Goal: Task Accomplishment & Management: Use online tool/utility

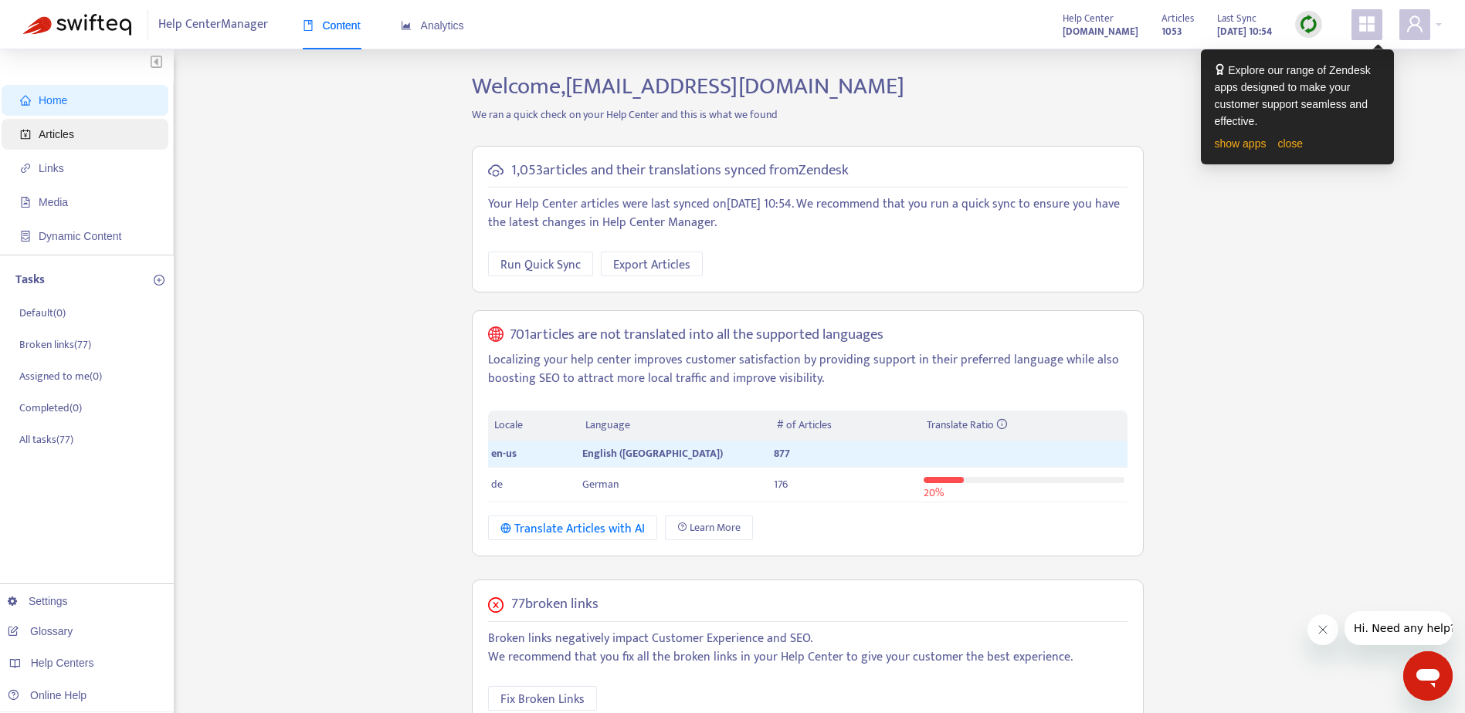
click at [42, 125] on span "Articles" at bounding box center [88, 134] width 136 height 31
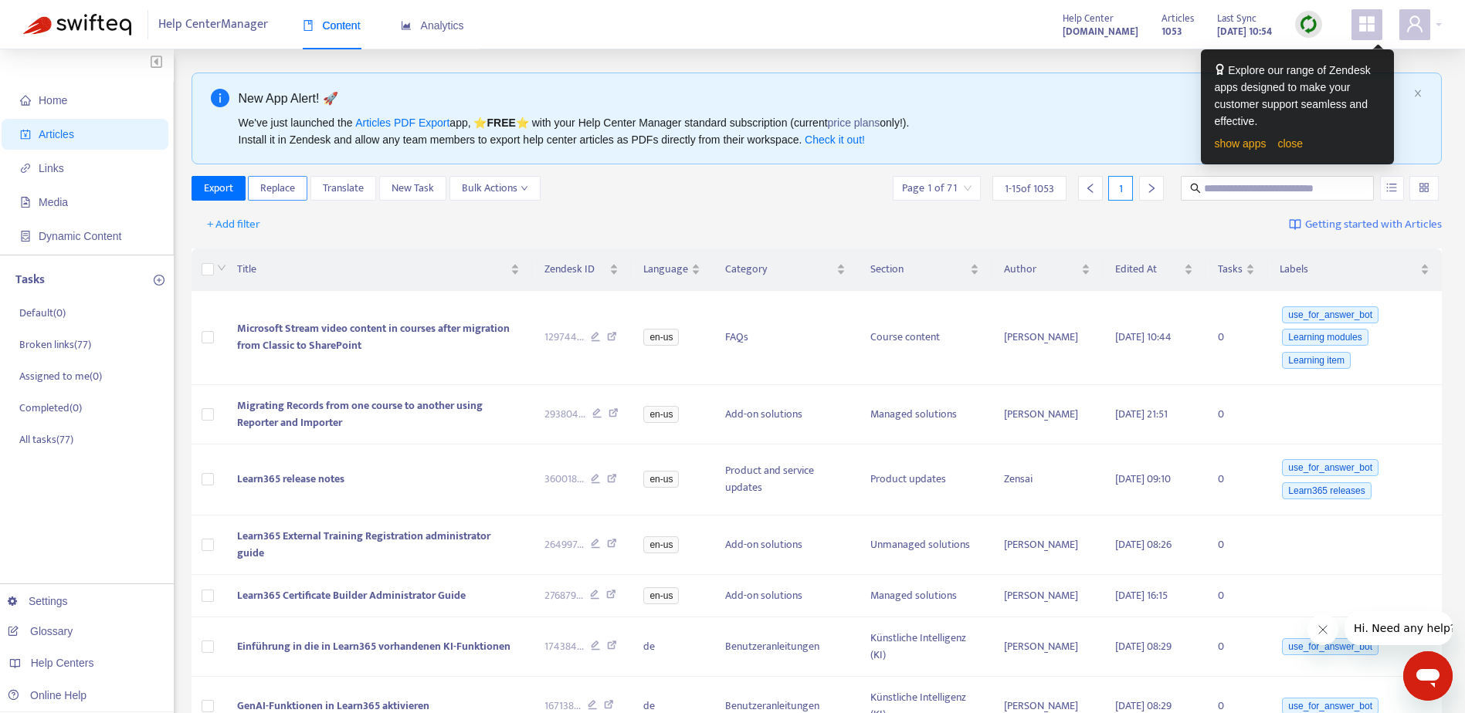
click at [286, 187] on span "Replace" at bounding box center [277, 188] width 35 height 17
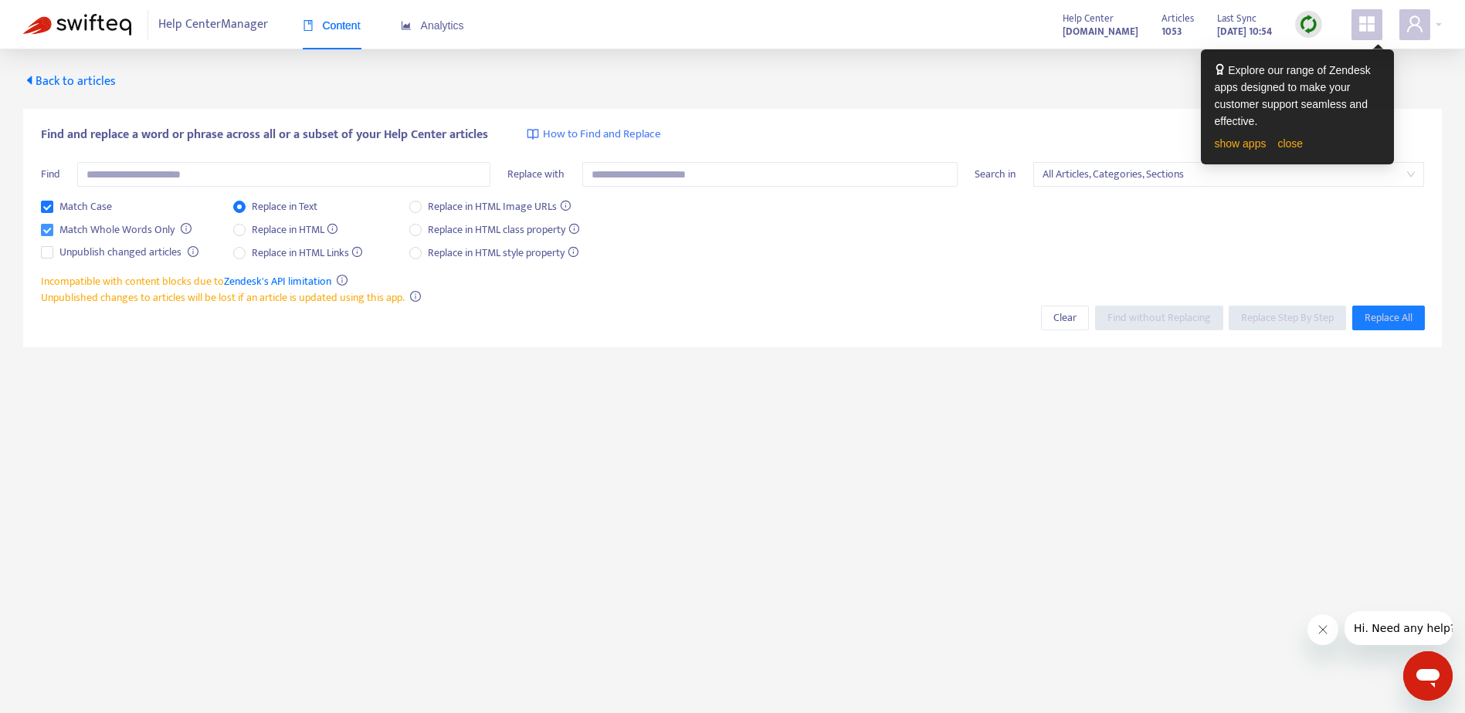
click at [94, 229] on span "Match Whole Words Only" at bounding box center [116, 230] width 127 height 17
click at [80, 212] on span "Match Case" at bounding box center [85, 206] width 65 height 17
click at [144, 174] on input "text" at bounding box center [283, 174] width 413 height 25
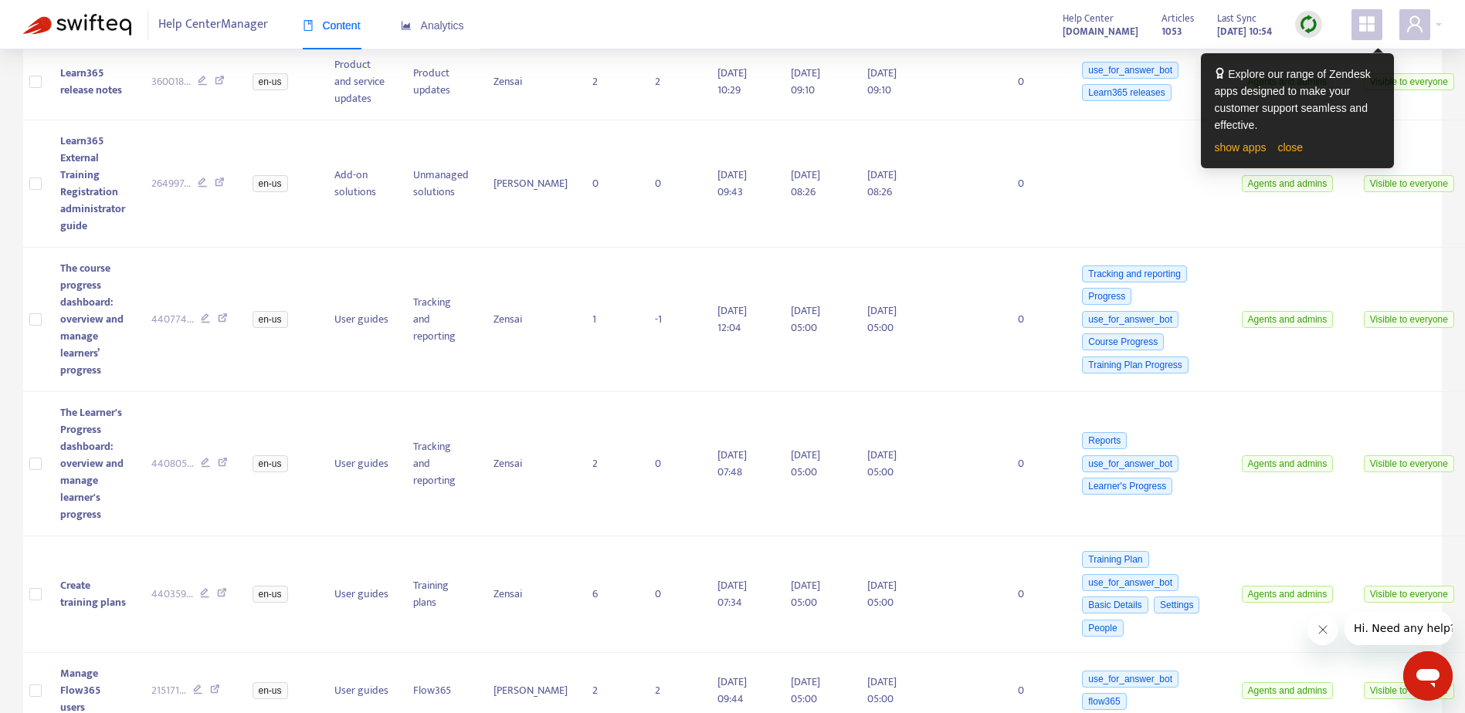
scroll to position [415, 0]
click at [18, 127] on div "**********" at bounding box center [732, 381] width 1465 height 1494
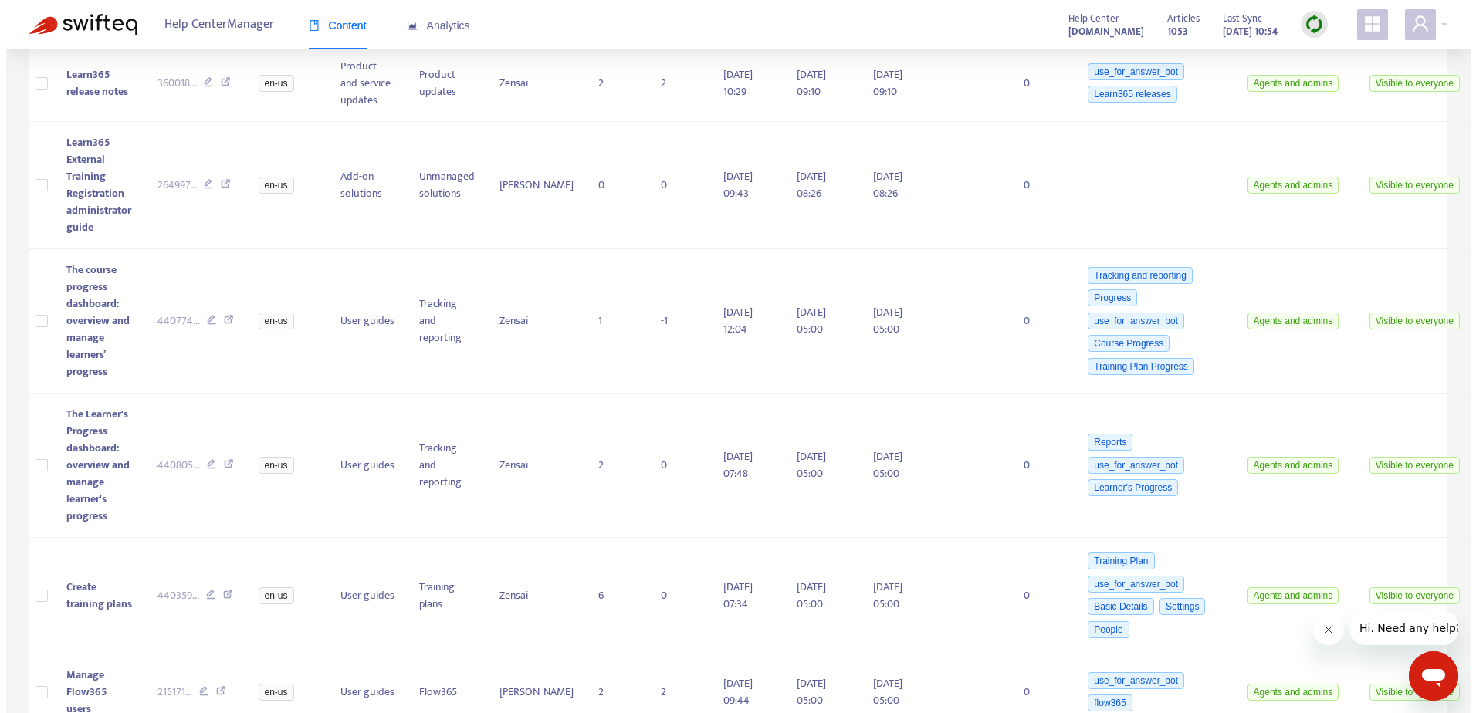
scroll to position [0, 0]
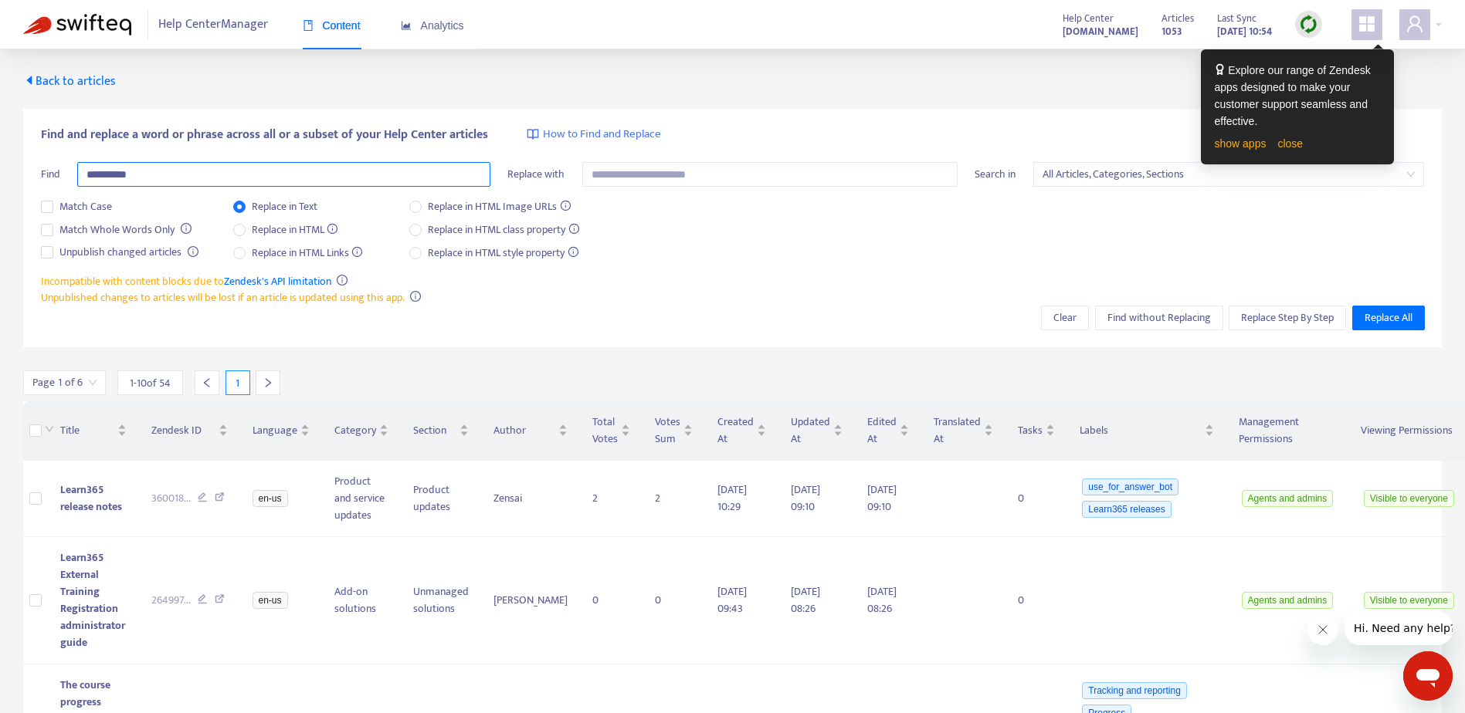
drag, startPoint x: 141, startPoint y: 171, endPoint x: -66, endPoint y: 171, distance: 207.7
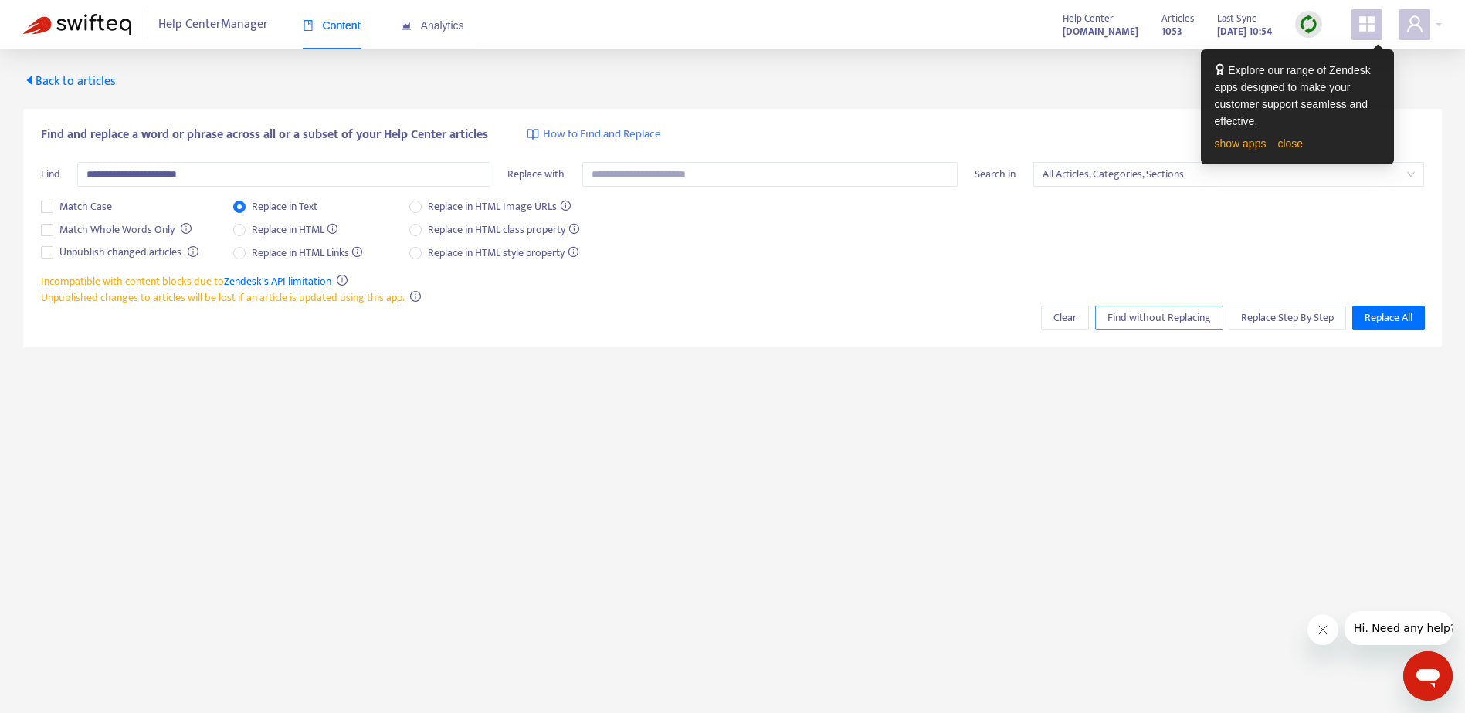
click at [1160, 320] on span "Find without Replacing" at bounding box center [1158, 318] width 103 height 17
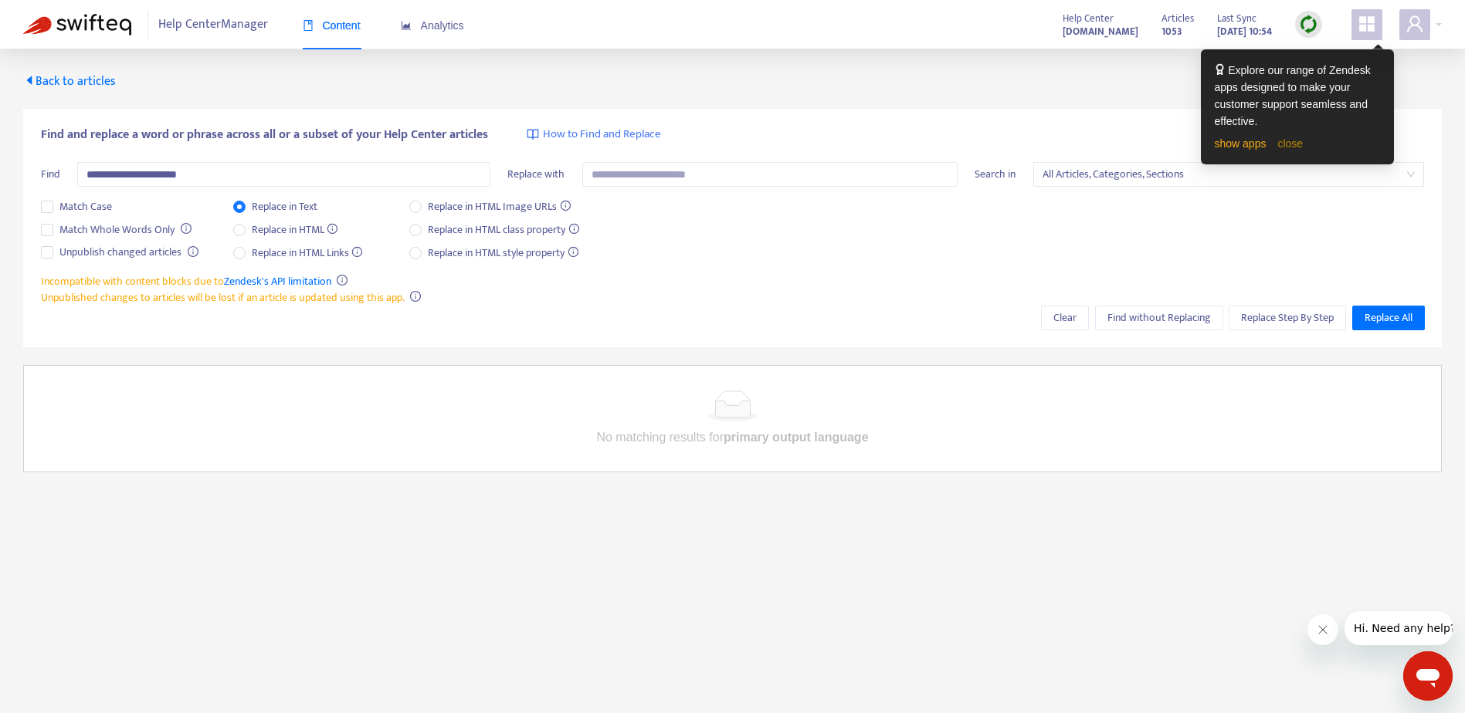
click at [1296, 144] on link "close" at bounding box center [1289, 143] width 25 height 12
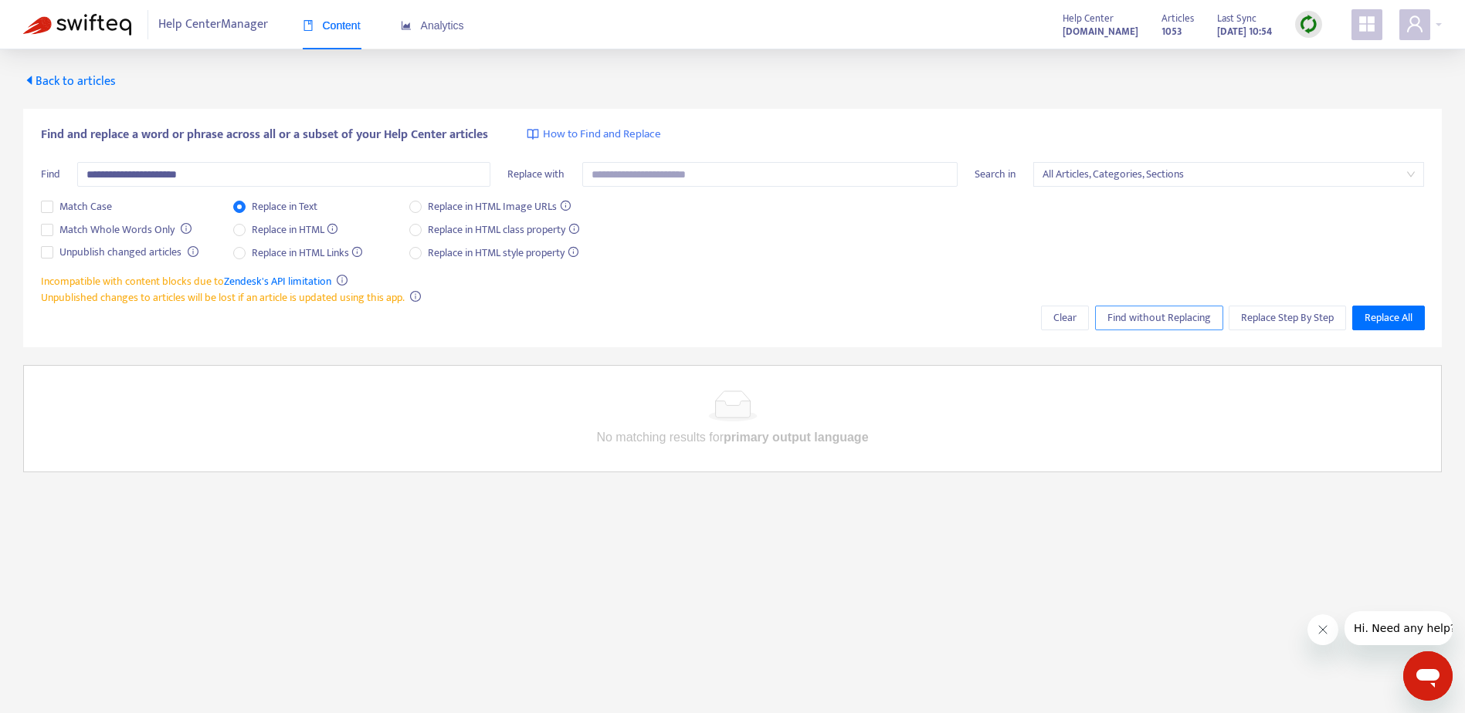
click at [1144, 321] on span "Find without Replacing" at bounding box center [1158, 318] width 103 height 17
click at [127, 177] on input "**********" at bounding box center [283, 174] width 413 height 25
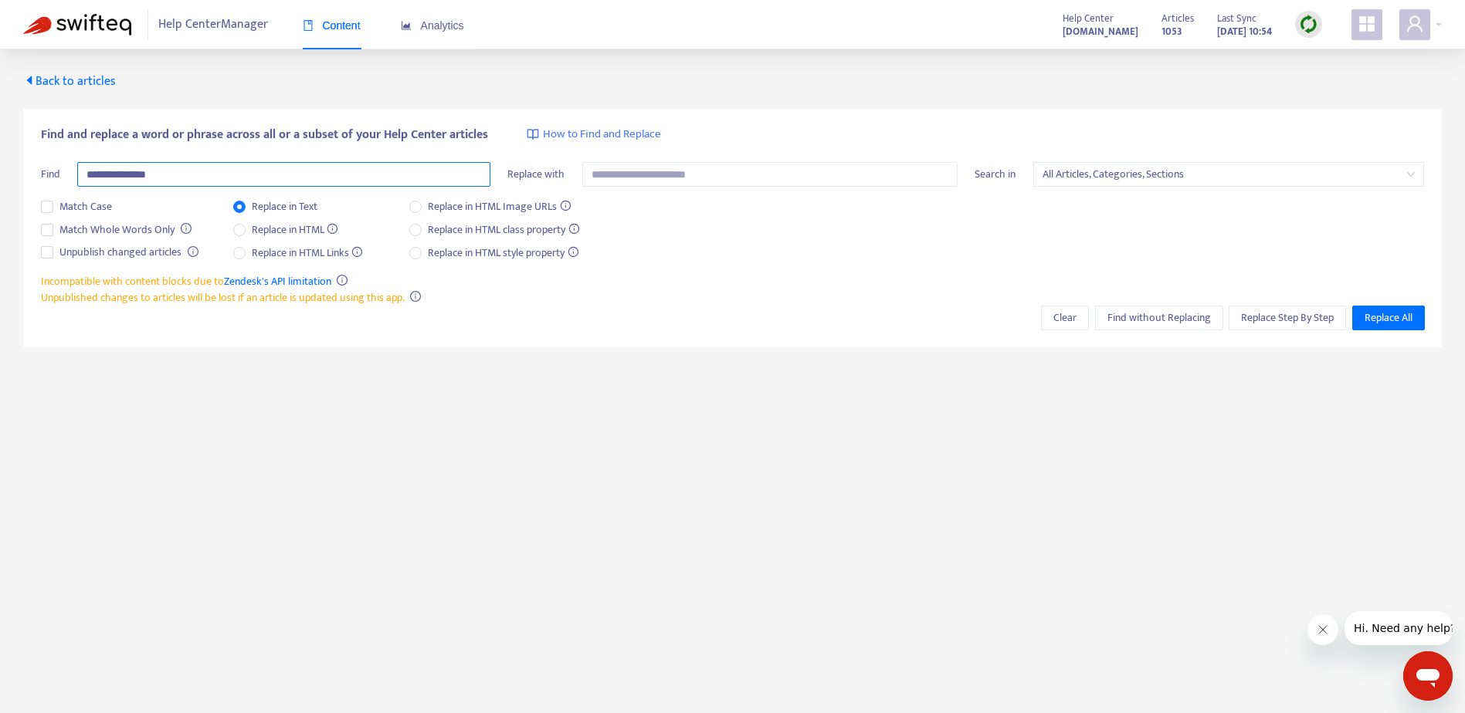
type input "**********"
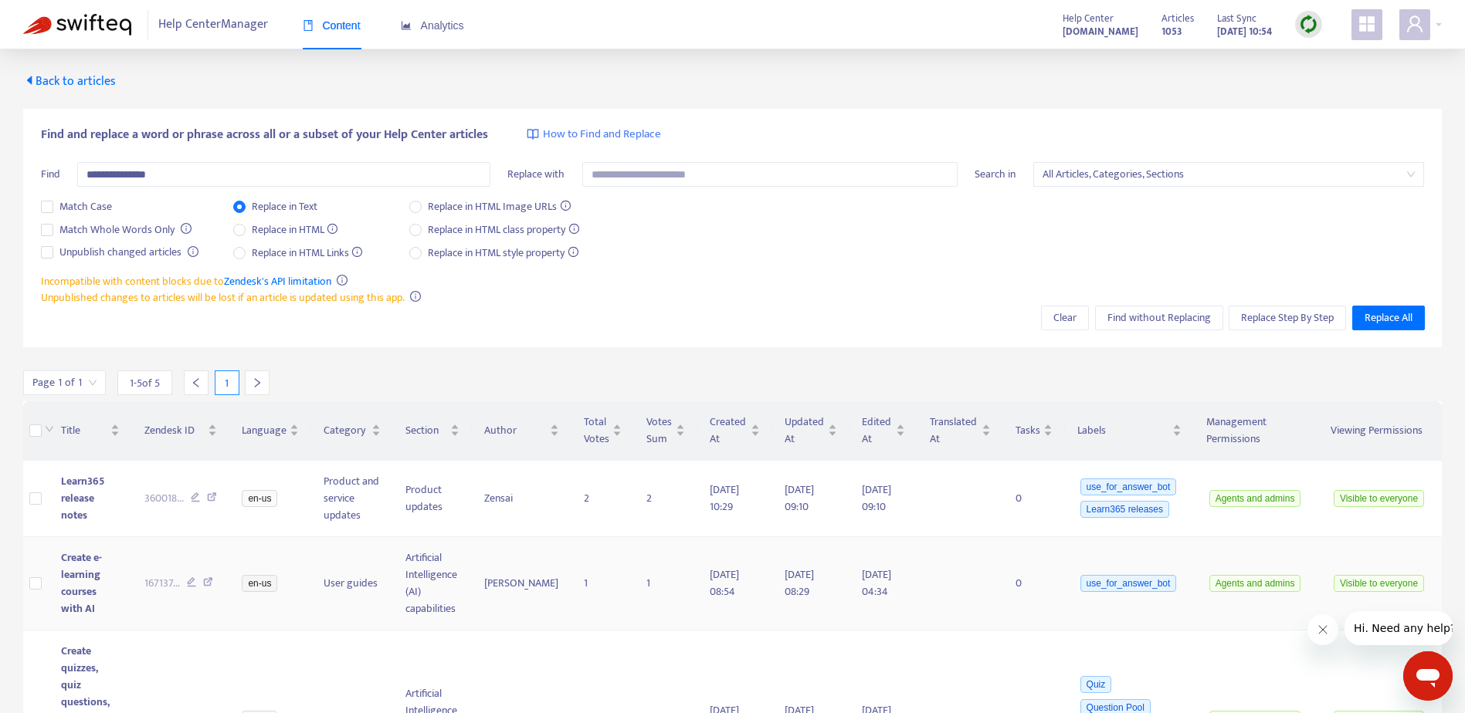
click at [66, 584] on span "Create e-learning courses with AI" at bounding box center [81, 583] width 41 height 69
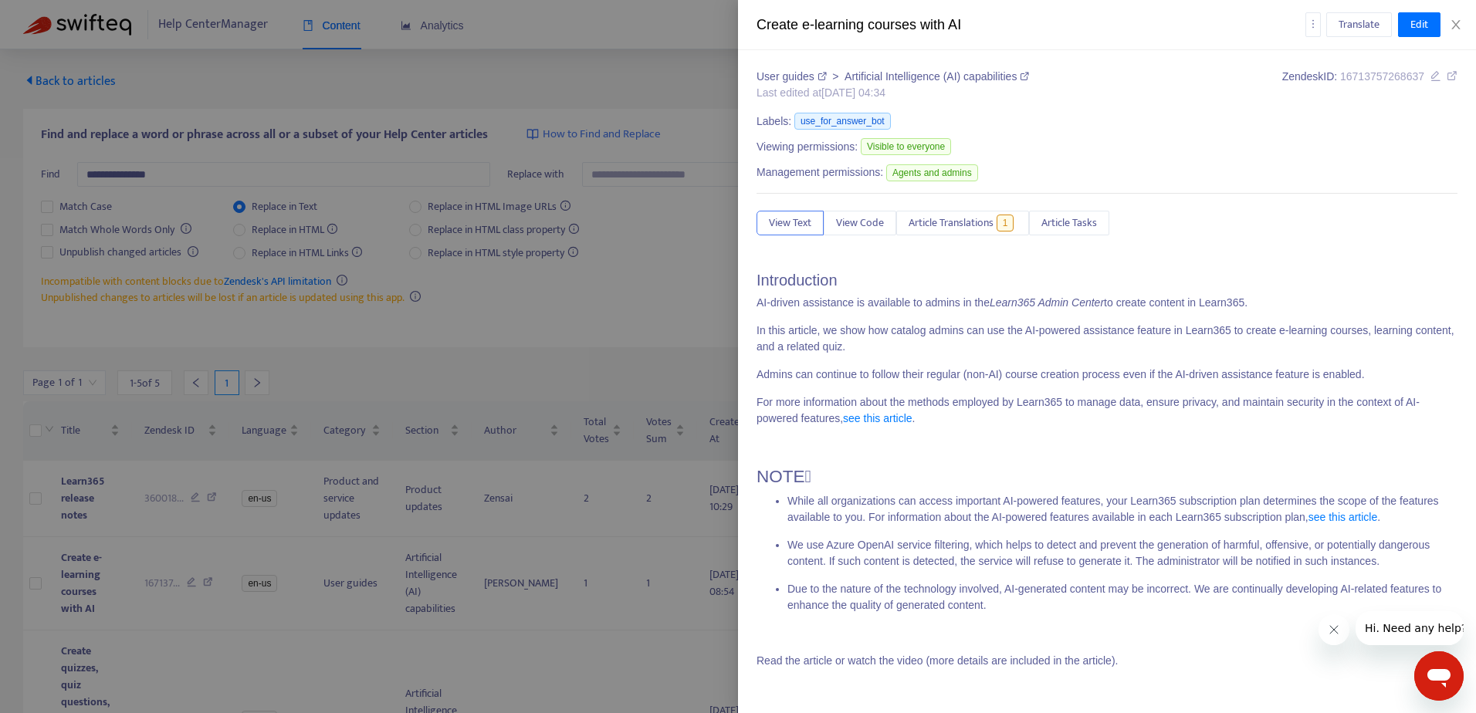
click at [1123, 351] on p "In this article, we show how catalog admins can use the AI-powered assistance f…" at bounding box center [1107, 339] width 701 height 32
